Goal: Information Seeking & Learning: Learn about a topic

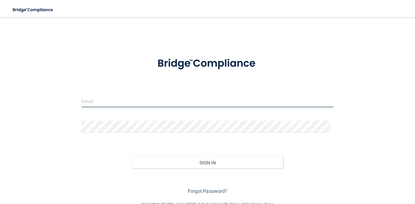
type input "[EMAIL_ADDRESS][PERSON_NAME][DOMAIN_NAME]"
click at [147, 101] on input "[EMAIL_ADDRESS][PERSON_NAME][DOMAIN_NAME]" at bounding box center [207, 101] width 251 height 12
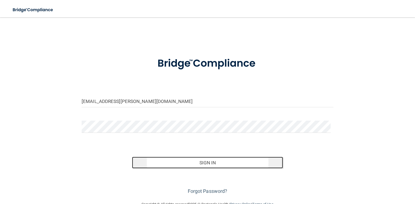
click at [208, 164] on button "Sign In" at bounding box center [207, 163] width 151 height 12
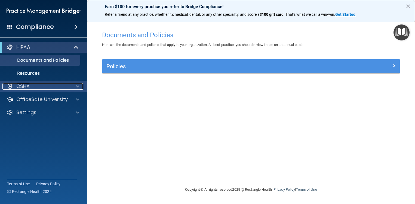
click at [45, 87] on div "OSHA" at bounding box center [35, 86] width 67 height 7
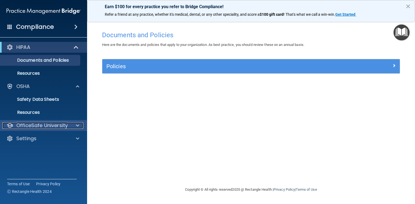
click at [44, 125] on p "OfficeSafe University" at bounding box center [41, 125] width 51 height 7
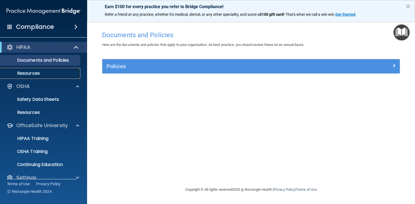
click at [48, 74] on p "Resources" at bounding box center [41, 73] width 74 height 5
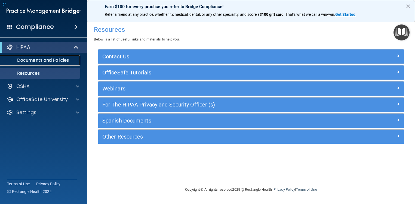
click at [52, 61] on p "Documents and Policies" at bounding box center [41, 60] width 74 height 5
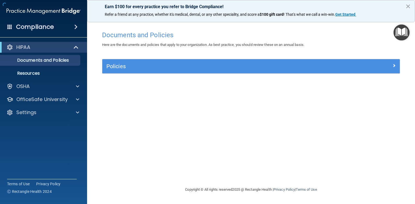
click at [161, 62] on div "Policies" at bounding box center [250, 66] width 297 height 14
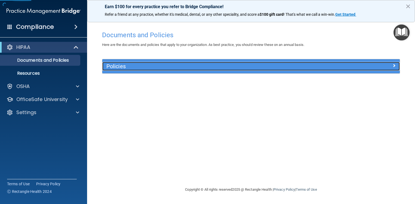
click at [165, 64] on h5 "Policies" at bounding box center [213, 66] width 215 height 6
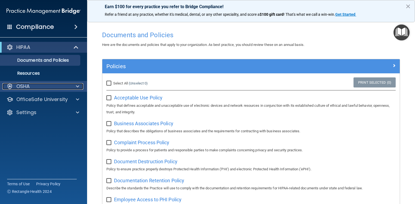
click at [45, 85] on div "OSHA" at bounding box center [35, 86] width 67 height 7
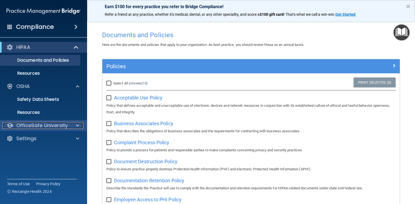
click at [44, 127] on p "OfficeSafe University" at bounding box center [41, 125] width 51 height 7
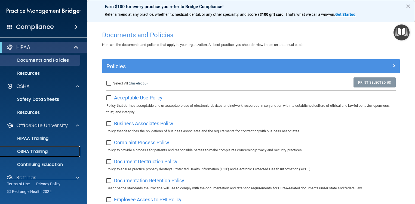
click at [39, 153] on p "OSHA Training" at bounding box center [26, 151] width 44 height 5
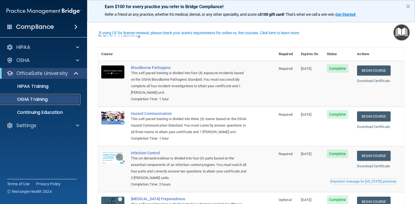
scroll to position [63, 0]
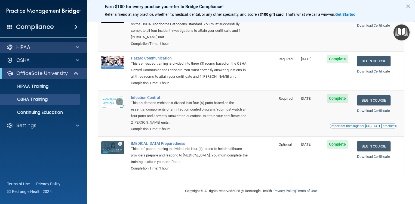
click at [46, 51] on div "HIPAA" at bounding box center [43, 47] width 87 height 11
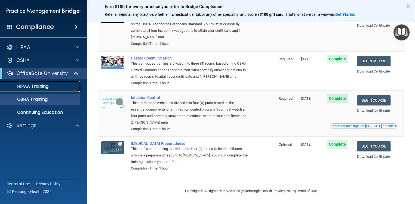
click at [47, 89] on p "HIPAA Training" at bounding box center [26, 86] width 45 height 5
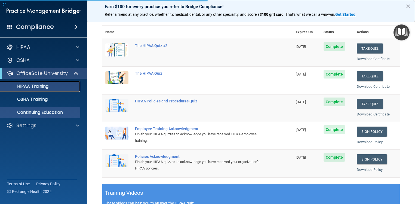
scroll to position [205, 0]
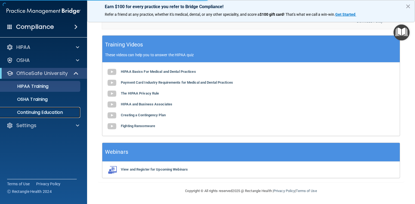
click at [46, 113] on p "Continuing Education" at bounding box center [41, 112] width 74 height 5
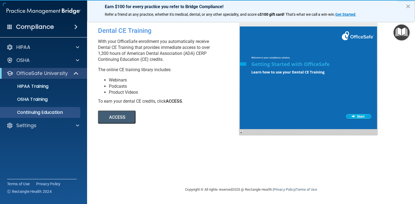
click at [123, 116] on button "ACCESS" at bounding box center [117, 117] width 38 height 13
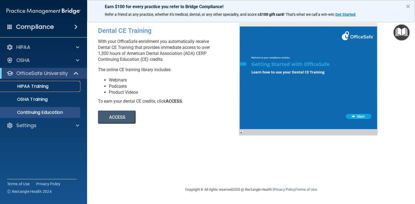
click at [43, 82] on link "HIPAA Training" at bounding box center [38, 86] width 86 height 11
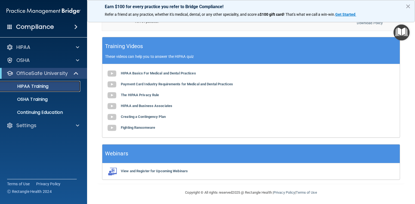
scroll to position [205, 0]
